Goal: Use online tool/utility: Utilize a website feature to perform a specific function

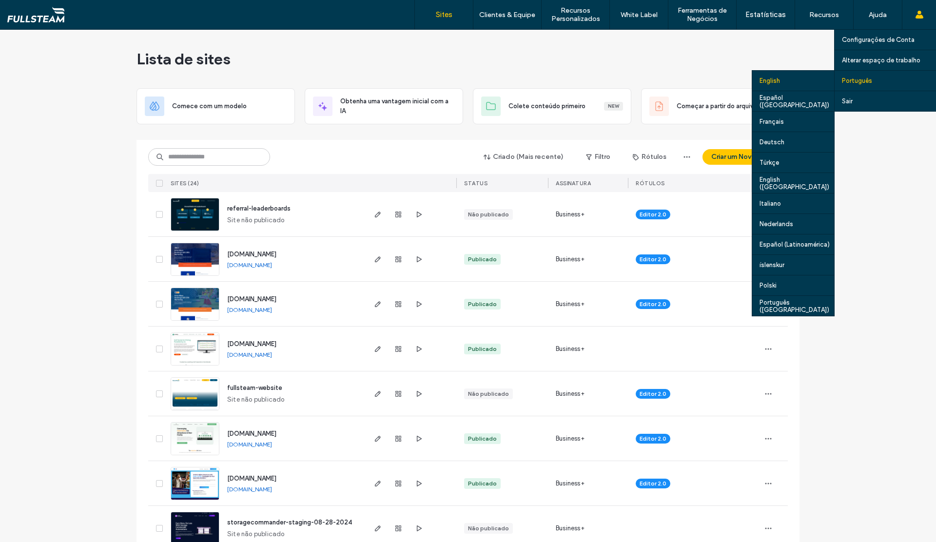
click at [792, 82] on div "English" at bounding box center [793, 80] width 82 height 20
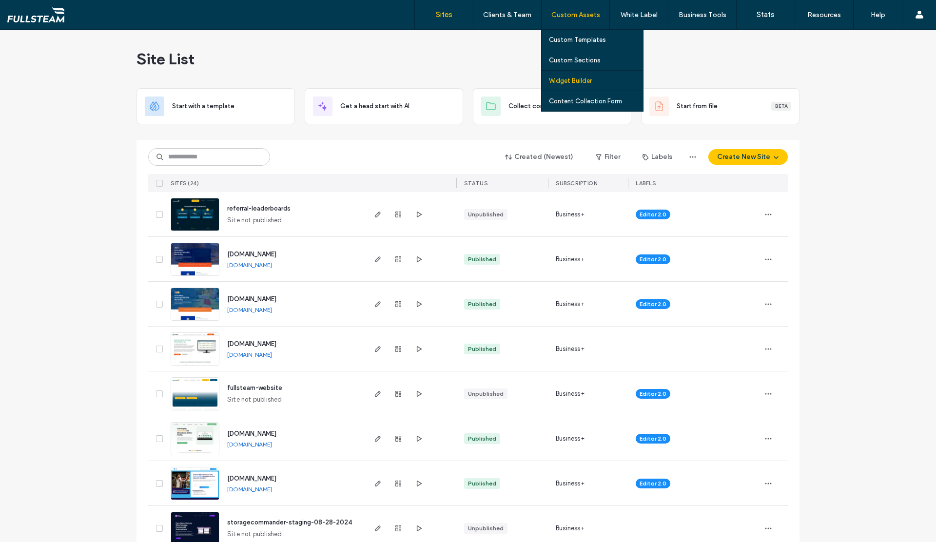
click at [577, 82] on label "Widget Builder" at bounding box center [570, 80] width 43 height 7
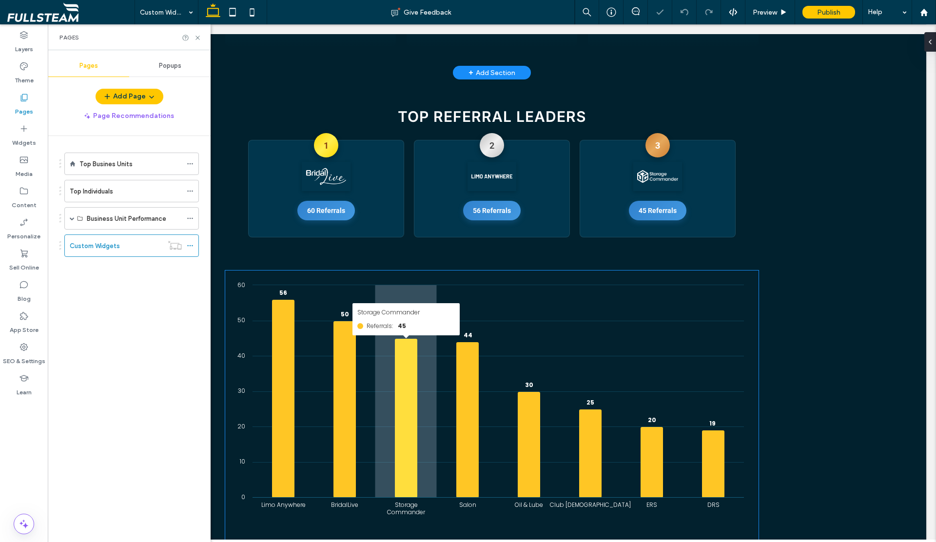
scroll to position [52, 0]
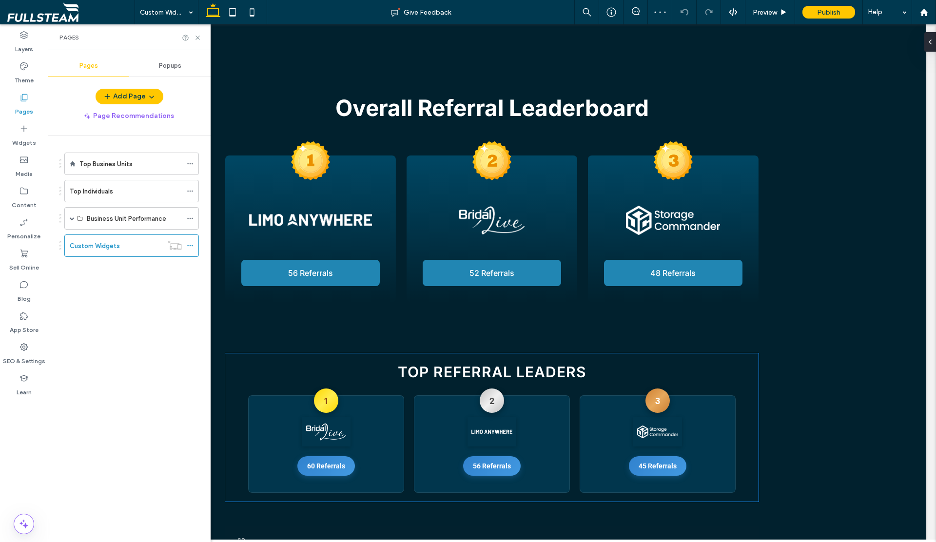
click at [372, 383] on div "Top Referral Leaders 1 60 Referrals 2 56 Referrals 3 45 Referrals" at bounding box center [491, 427] width 533 height 149
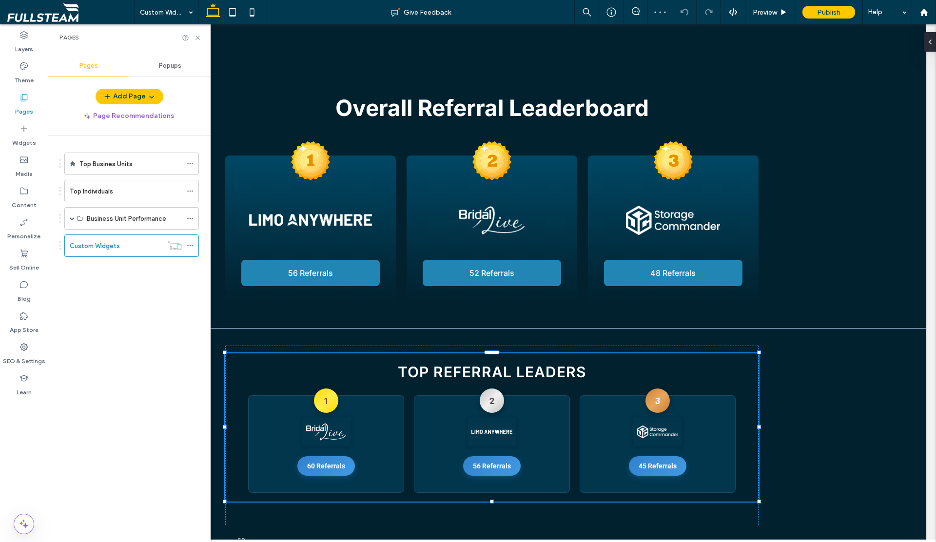
click at [372, 383] on div "Top Referral Leaders 1 60 Referrals 2 56 Referrals 3 45 Referrals" at bounding box center [491, 427] width 533 height 149
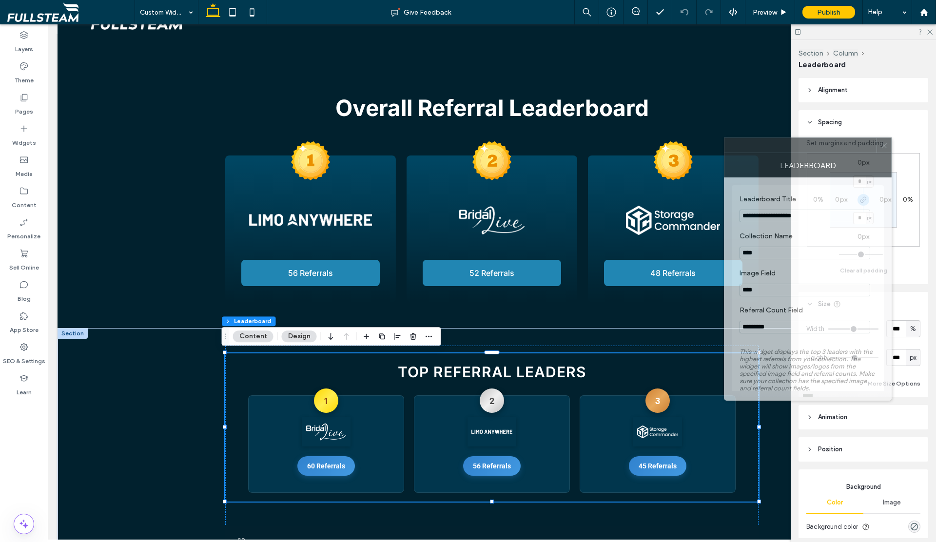
drag, startPoint x: 813, startPoint y: 150, endPoint x: 776, endPoint y: 148, distance: 36.1
click at [776, 148] on div at bounding box center [800, 145] width 152 height 15
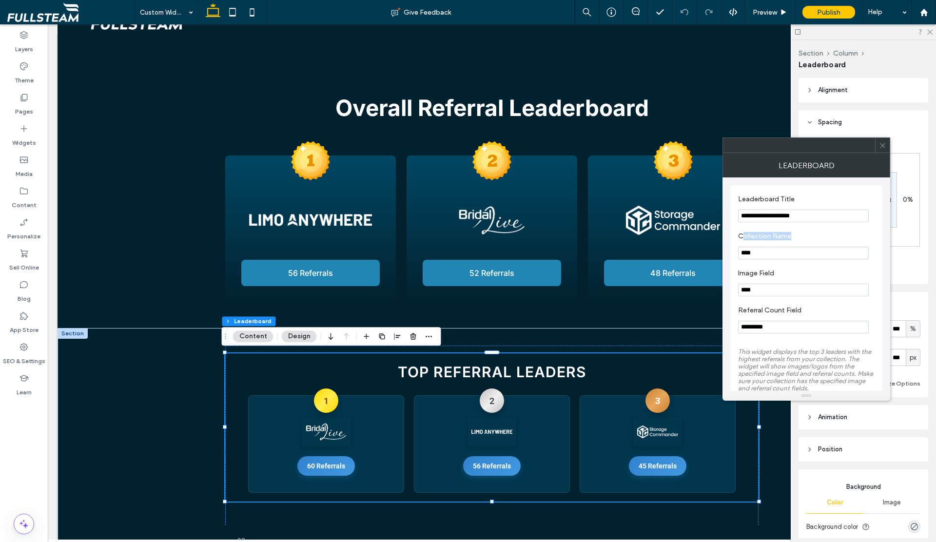
drag, startPoint x: 742, startPoint y: 239, endPoint x: 793, endPoint y: 237, distance: 50.7
click at [793, 237] on label "Collection Name" at bounding box center [804, 237] width 133 height 11
drag, startPoint x: 740, startPoint y: 252, endPoint x: 764, endPoint y: 251, distance: 23.4
click at [764, 251] on input "****" at bounding box center [803, 253] width 131 height 13
click at [24, 193] on icon at bounding box center [24, 191] width 10 height 10
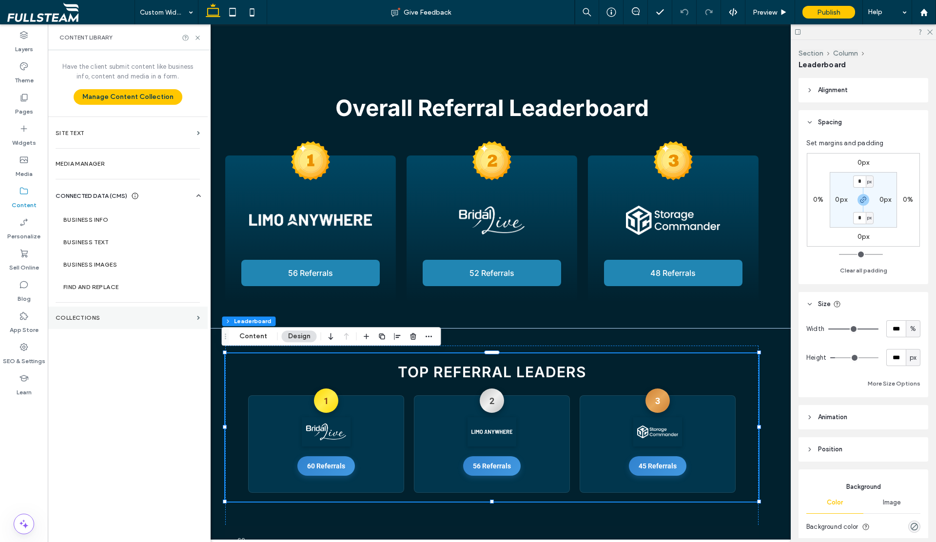
click at [86, 315] on label "Collections" at bounding box center [124, 317] width 137 height 7
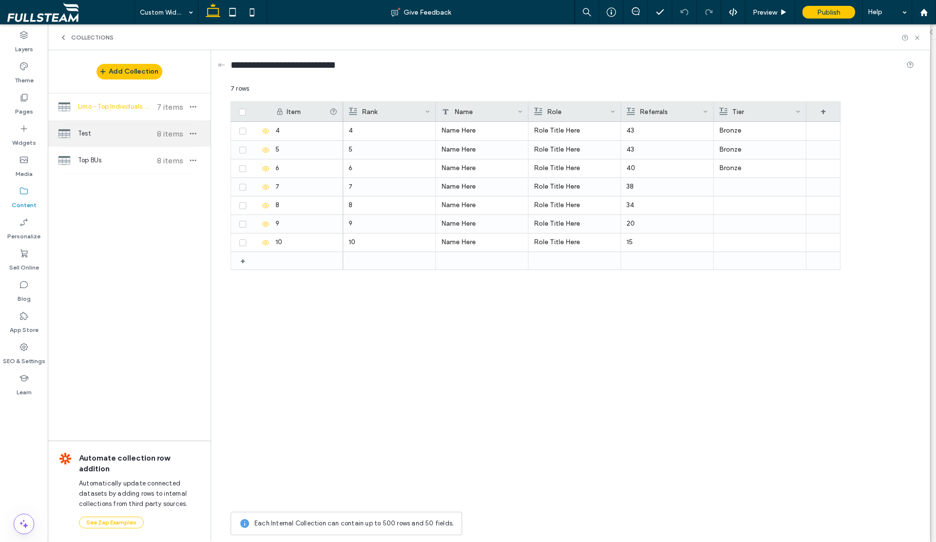
click at [83, 136] on span "Test" at bounding box center [114, 134] width 73 height 10
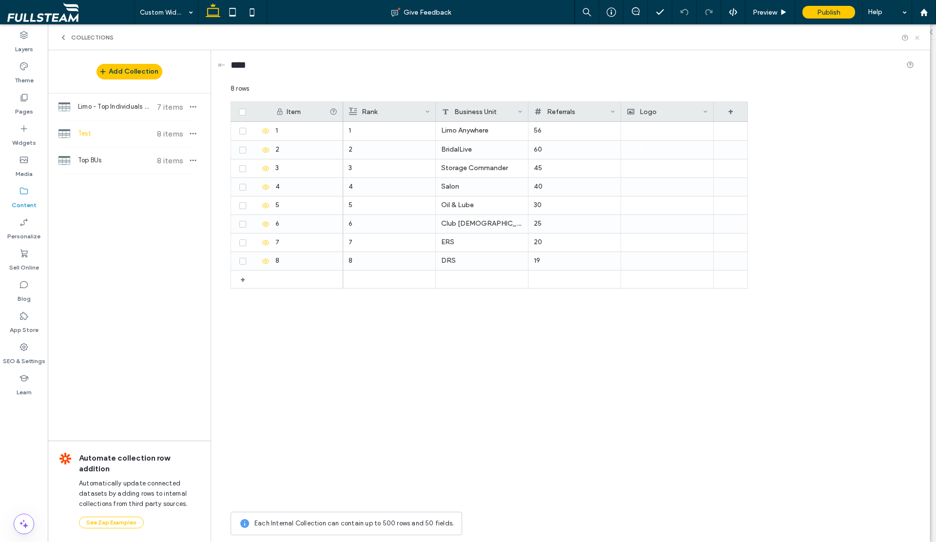
click at [916, 39] on icon at bounding box center [916, 37] width 7 height 7
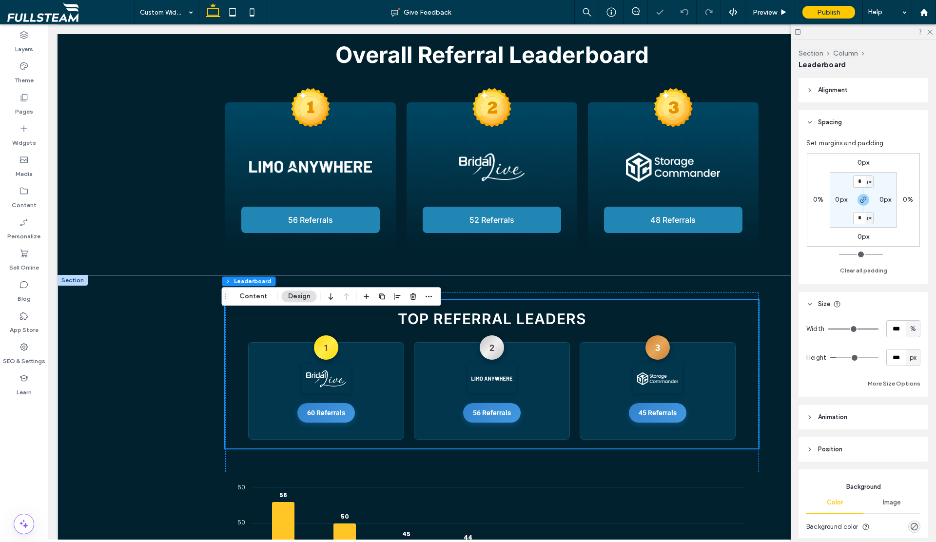
scroll to position [124, 0]
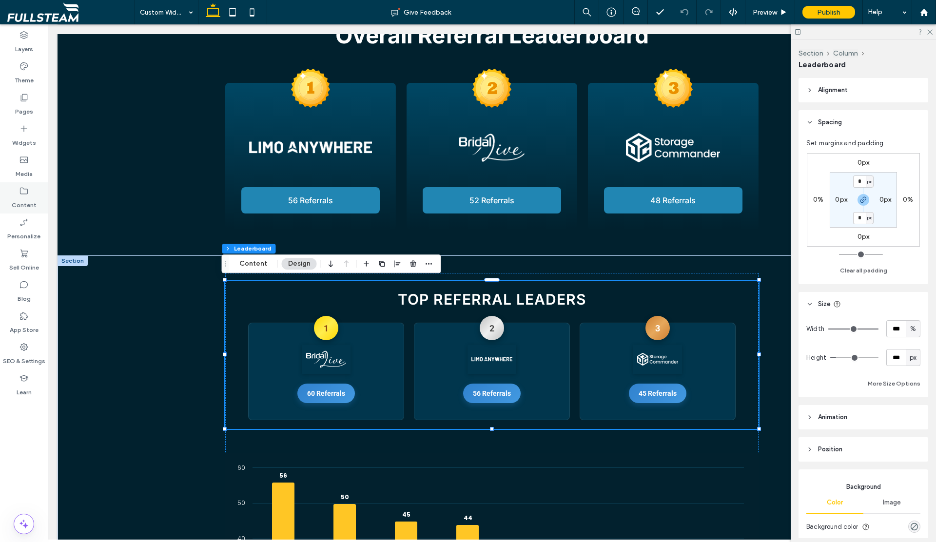
click at [26, 195] on icon at bounding box center [24, 191] width 10 height 10
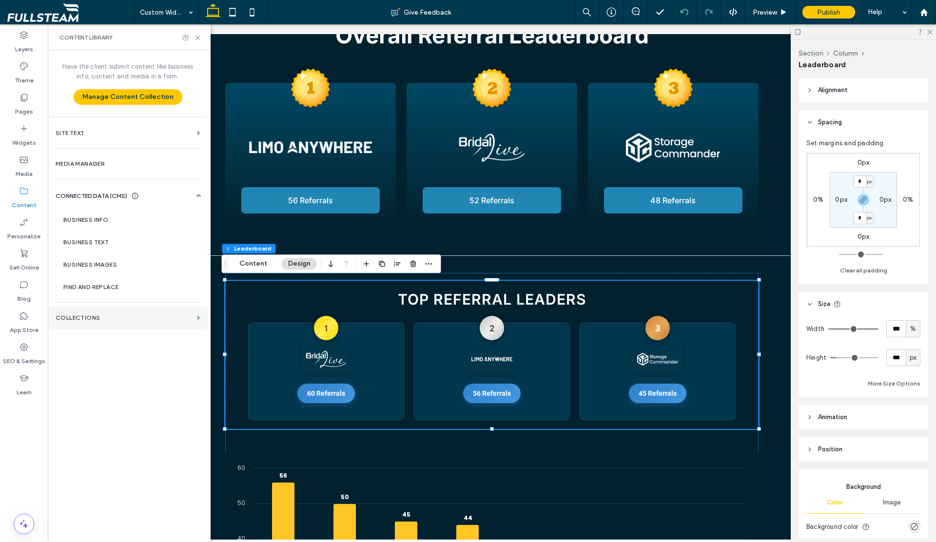
click at [89, 310] on section "Collections" at bounding box center [128, 318] width 160 height 22
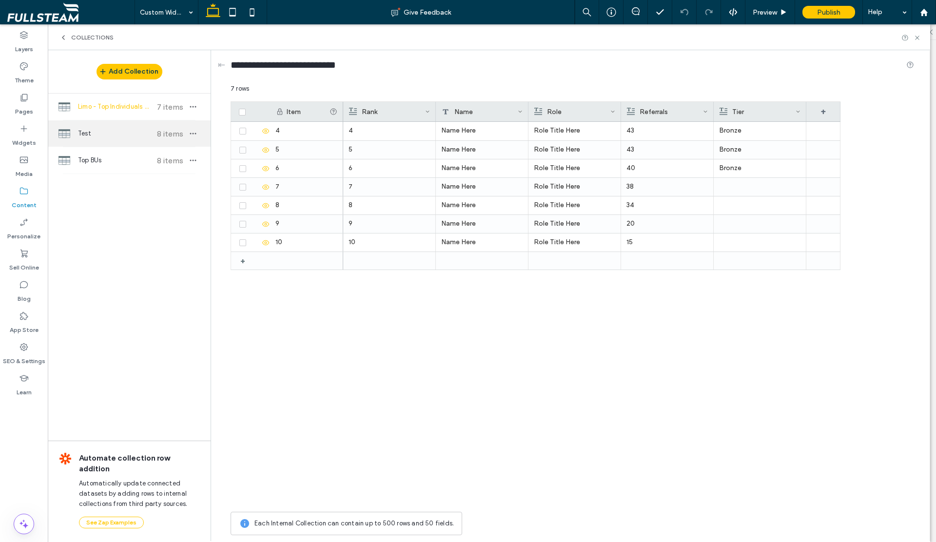
click at [113, 139] on div "Test 8 items" at bounding box center [129, 133] width 163 height 26
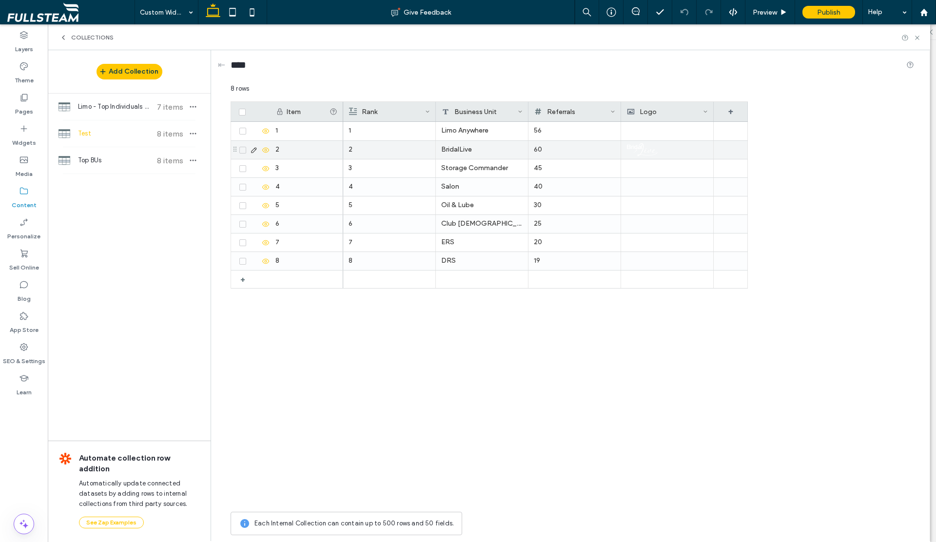
click at [539, 147] on div "60" at bounding box center [574, 150] width 81 height 18
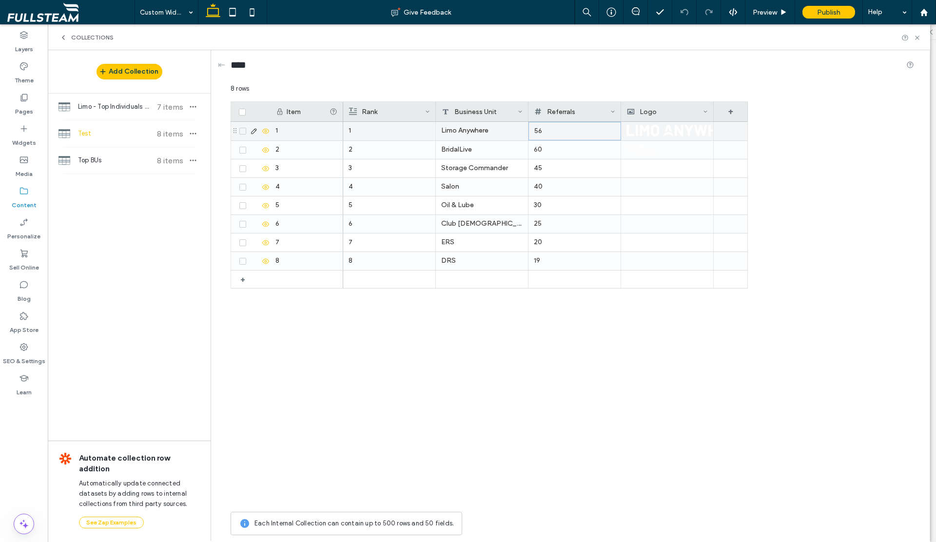
click at [542, 133] on div "56" at bounding box center [574, 131] width 81 height 18
click at [534, 131] on input "**" at bounding box center [575, 132] width 92 height 18
type input "**"
click at [621, 343] on div "1 Limo Anywhere ** 2 BridalLive 60 3 Storage Commander 45 4 Salon 40 5 Oil & Lu…" at bounding box center [545, 314] width 405 height 385
click at [917, 38] on use at bounding box center [917, 38] width 4 height 4
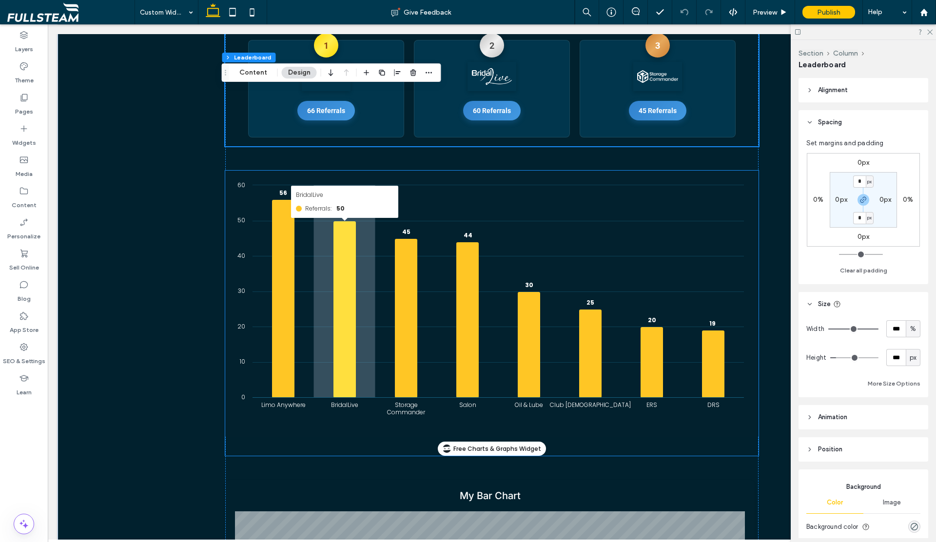
scroll to position [391, 0]
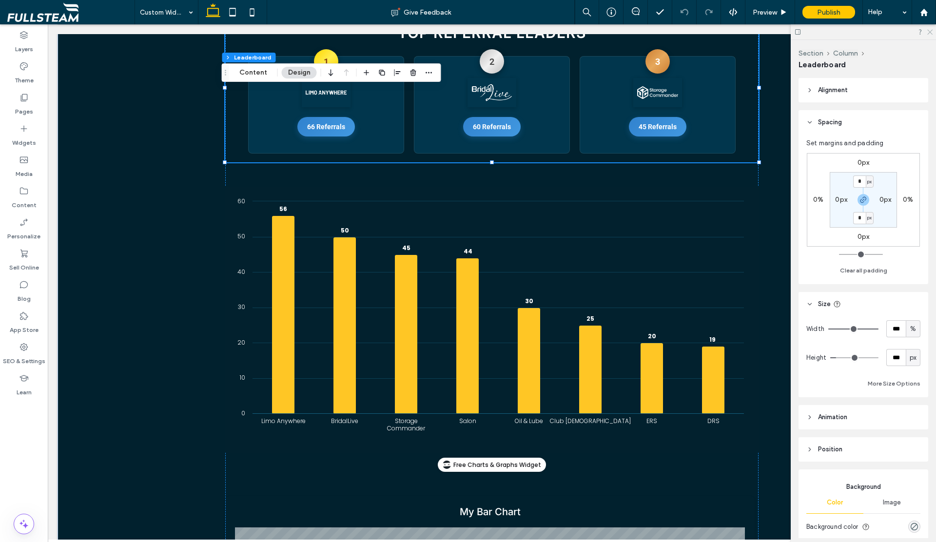
click at [929, 31] on use at bounding box center [929, 32] width 5 height 5
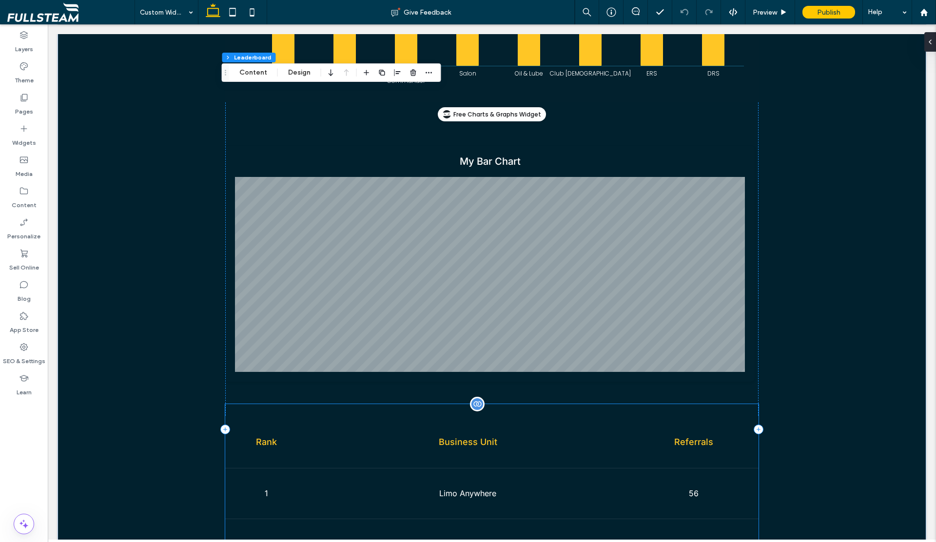
scroll to position [660, 0]
